Goal: Book appointment/travel/reservation

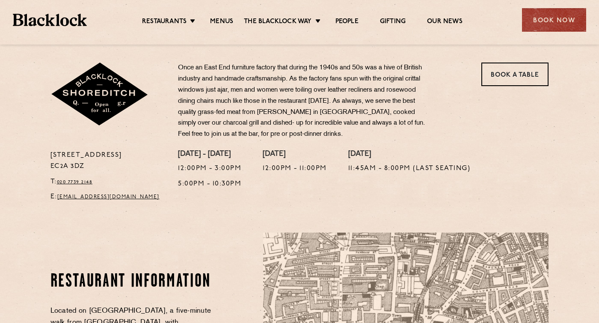
scroll to position [214, 0]
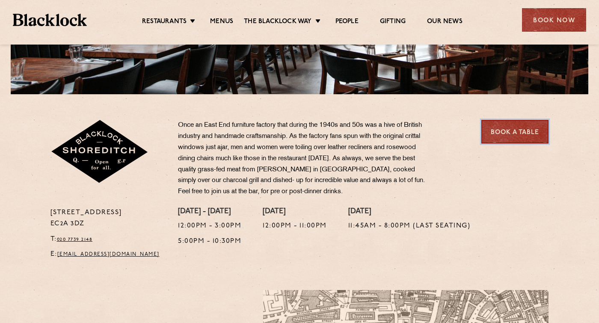
click at [533, 126] on link "Book a Table" at bounding box center [514, 132] width 67 height 24
